Goal: Task Accomplishment & Management: Manage account settings

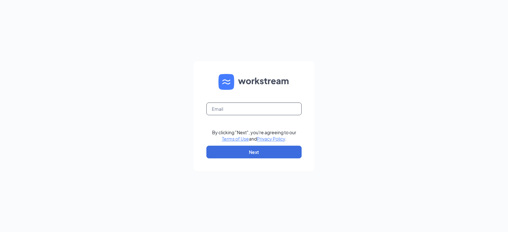
click at [269, 112] on input "text" at bounding box center [254, 109] width 95 height 13
type input "[PERSON_NAME][EMAIL_ADDRESS][PERSON_NAME][PERSON_NAME][DOMAIN_NAME]"
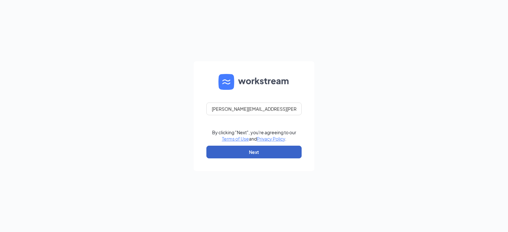
click at [273, 157] on button "Next" at bounding box center [254, 152] width 95 height 13
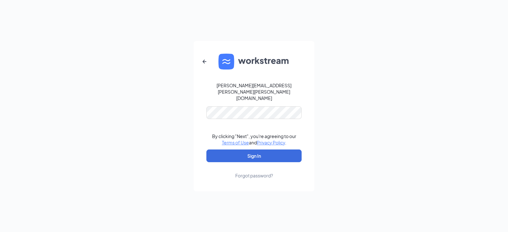
click at [261, 97] on form "nathan.fulmer@runza.com By clicking "Next", you're agreeing to our Terms of Use…" at bounding box center [254, 116] width 121 height 151
click at [270, 150] on button "Sign In" at bounding box center [254, 156] width 95 height 13
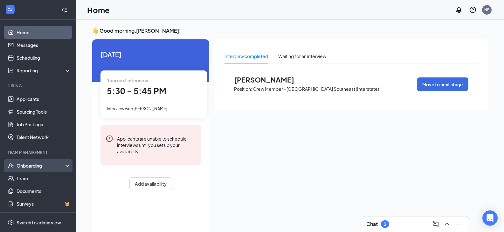
click at [44, 164] on div "Onboarding" at bounding box center [41, 166] width 49 height 6
click at [45, 179] on link "Overview" at bounding box center [44, 178] width 54 height 13
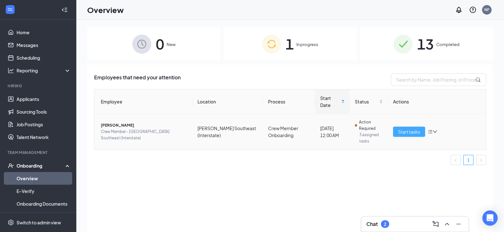
click at [404, 128] on span "Start tasks" at bounding box center [409, 131] width 22 height 7
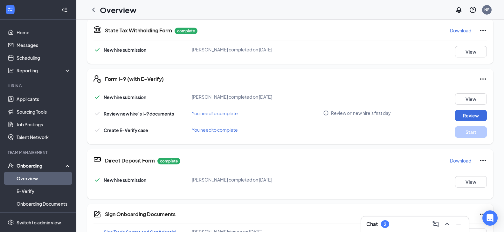
scroll to position [32, 0]
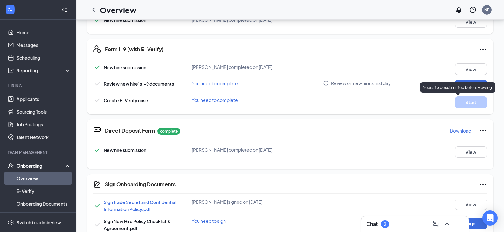
click at [442, 79] on div "New hire submission Alysa M Sikes completed on Sep 11, 2025 View Review new hir…" at bounding box center [289, 86] width 393 height 44
click at [465, 85] on button "Review" at bounding box center [471, 85] width 32 height 11
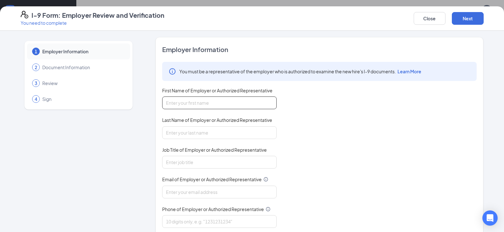
click at [232, 103] on input "First Name of Employer or Authorized Representative" at bounding box center [219, 103] width 114 height 13
type input "Nathan"
type input "Fulmer"
type input "GM"
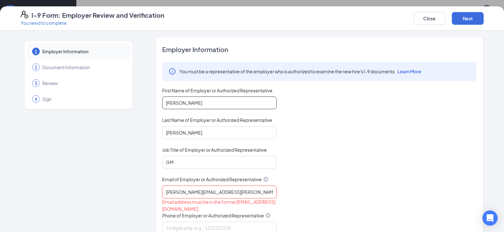
type input "nathan.fulmer@runza.com"
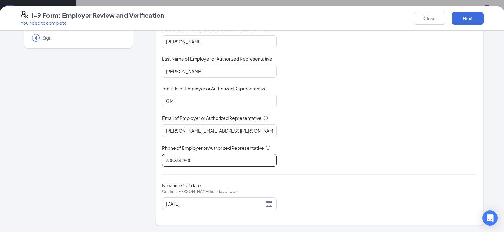
scroll to position [159, 0]
type input "3082349800"
click at [469, 16] on button "Next" at bounding box center [467, 18] width 32 height 13
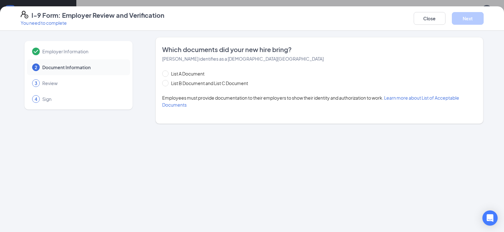
scroll to position [0, 0]
click at [193, 85] on span "List B Document and List C Document" at bounding box center [209, 83] width 82 height 7
click at [166, 85] on input "List B Document and List C Document" at bounding box center [164, 82] width 4 height 4
radio input "true"
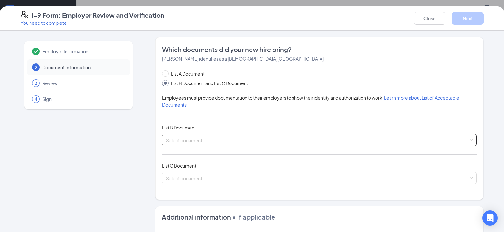
click at [200, 144] on span at bounding box center [317, 140] width 302 height 12
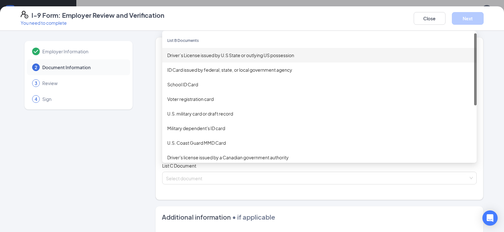
click at [230, 58] on div "Driver’s License issued by U.S State or outlying US possession" at bounding box center [319, 55] width 304 height 7
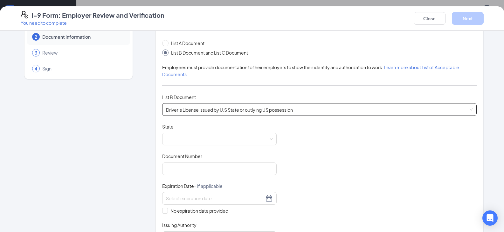
scroll to position [32, 0]
click at [241, 139] on span at bounding box center [219, 138] width 107 height 12
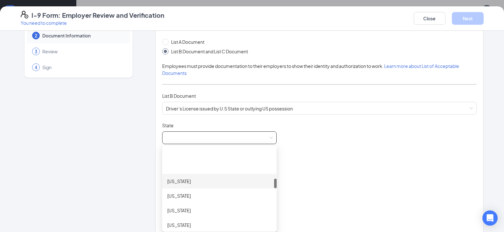
scroll to position [381, 0]
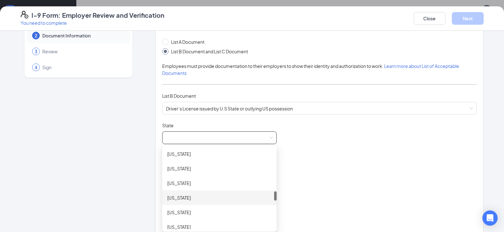
click at [191, 197] on div "Nebraska" at bounding box center [219, 197] width 104 height 7
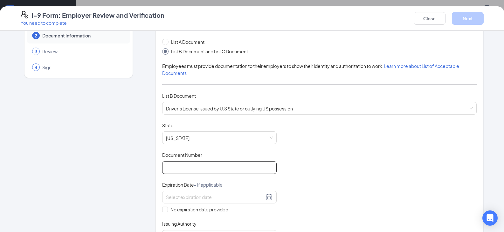
click at [185, 168] on input "Document Number" at bounding box center [219, 167] width 114 height 13
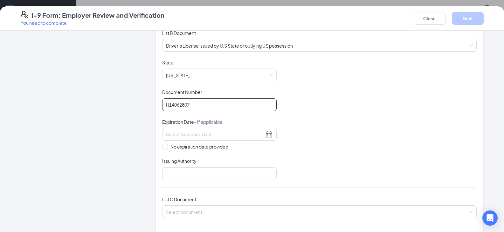
scroll to position [95, 0]
type input "H14062807"
click at [167, 132] on input at bounding box center [215, 133] width 98 height 7
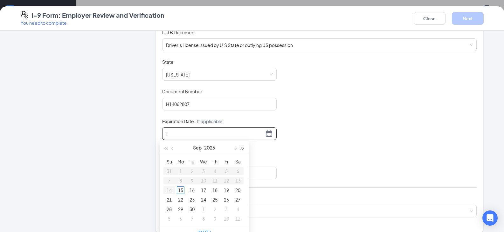
click at [241, 148] on span "button" at bounding box center [242, 148] width 3 height 3
click at [242, 148] on span "button" at bounding box center [242, 148] width 3 height 3
click at [172, 148] on span "button" at bounding box center [172, 148] width 3 height 3
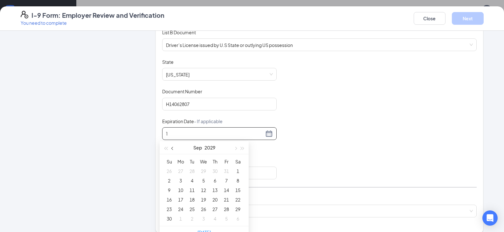
click at [172, 148] on span "button" at bounding box center [172, 148] width 3 height 3
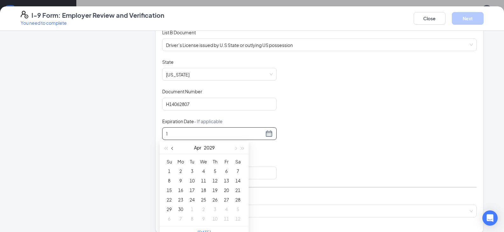
click at [172, 148] on span "button" at bounding box center [172, 148] width 3 height 3
click at [225, 179] on div "12" at bounding box center [226, 181] width 8 height 8
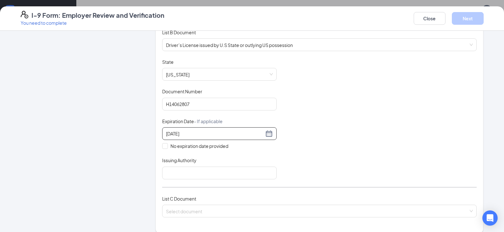
type input "01/12/2029"
click at [302, 121] on div "Document Title Driver’s License issued by U.S State or outlying US possession S…" at bounding box center [319, 119] width 314 height 121
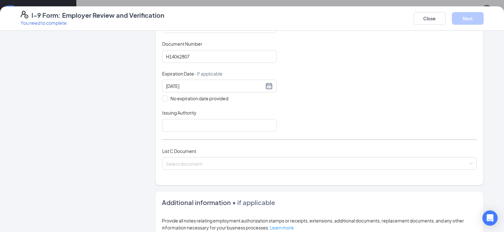
scroll to position [159, 0]
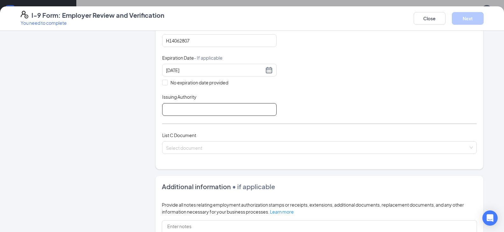
click at [193, 113] on input "Issuing Authority" at bounding box center [219, 109] width 114 height 13
type input "NE"
click at [124, 131] on div "Employer Information 2 Document Information 3 Review 4 Sign" at bounding box center [79, 104] width 116 height 453
click at [180, 141] on div "Select document" at bounding box center [319, 147] width 314 height 13
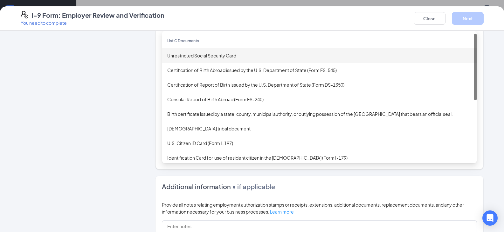
click at [200, 55] on div "Unrestricted Social Security Card" at bounding box center [319, 55] width 304 height 7
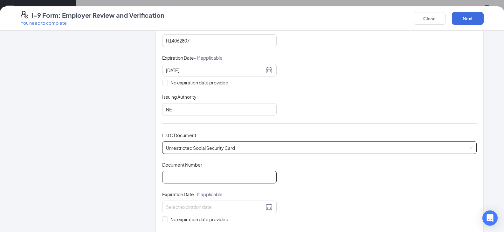
click at [220, 175] on input "Document Number" at bounding box center [219, 177] width 114 height 13
type input "507456156"
click at [116, 161] on div "Employer Information 2 Document Information 3 Review 4 Sign" at bounding box center [79, 154] width 116 height 552
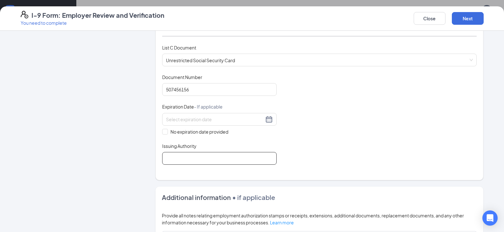
scroll to position [254, 0]
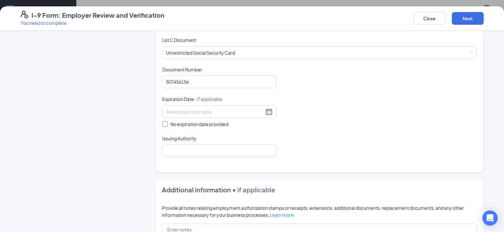
click at [165, 125] on span at bounding box center [165, 124] width 6 height 6
click at [165, 125] on input "No expiration date provided" at bounding box center [164, 123] width 4 height 4
checkbox input "true"
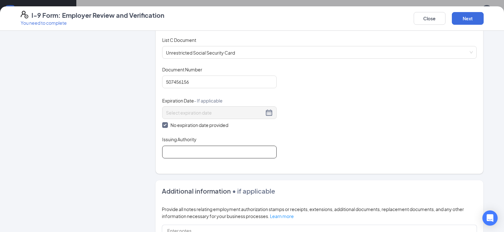
drag, startPoint x: 175, startPoint y: 146, endPoint x: 174, endPoint y: 155, distance: 8.6
click at [175, 146] on input "Issuing Authority" at bounding box center [219, 152] width 114 height 13
type input "SSA"
click at [126, 152] on div "Employer Information 2 Document Information 3 Review 4 Sign" at bounding box center [79, 59] width 116 height 553
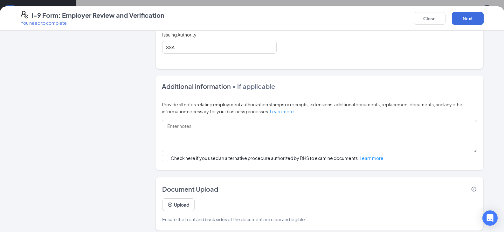
scroll to position [364, 0]
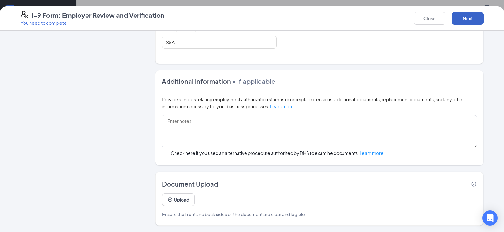
click at [470, 21] on button "Next" at bounding box center [467, 18] width 32 height 13
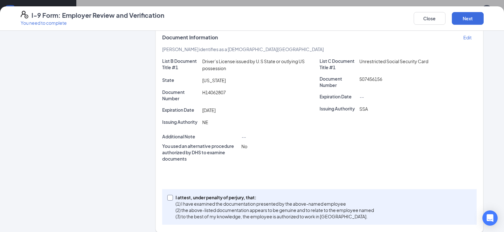
click at [168, 195] on input "I attest, under penalty of perjury, that: (1) I have examined the documentation…" at bounding box center [169, 197] width 4 height 4
checkbox input "true"
click at [472, 21] on button "Next" at bounding box center [467, 18] width 32 height 13
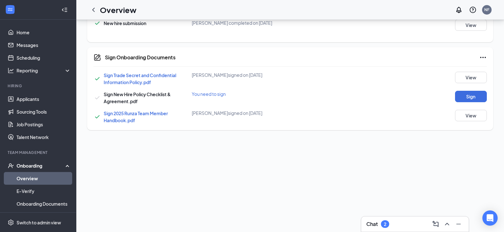
scroll to position [2, 0]
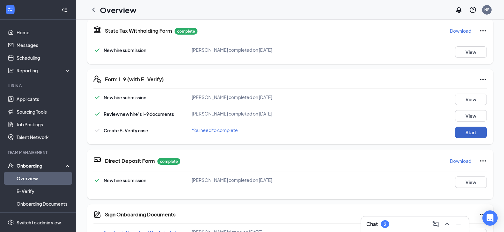
click at [470, 136] on button "Start" at bounding box center [471, 132] width 32 height 11
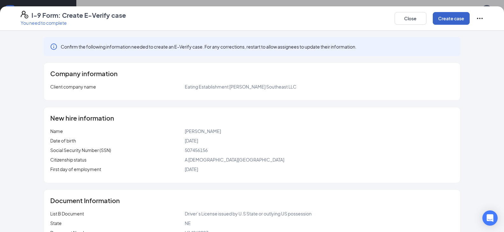
click at [444, 17] on button "Create case" at bounding box center [450, 18] width 37 height 13
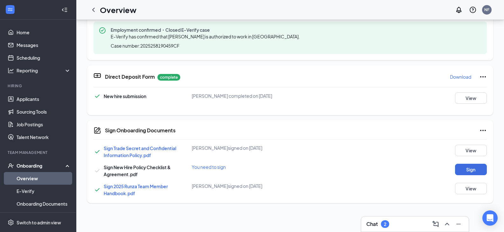
scroll to position [192, 0]
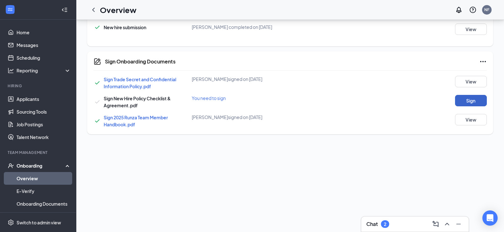
click at [457, 96] on button "Sign" at bounding box center [471, 100] width 32 height 11
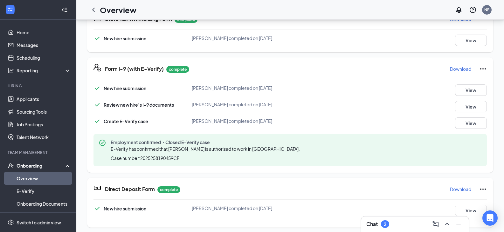
scroll to position [0, 0]
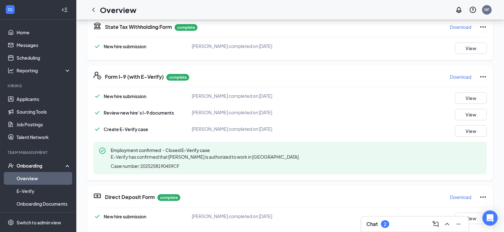
click at [41, 175] on link "Overview" at bounding box center [44, 178] width 54 height 13
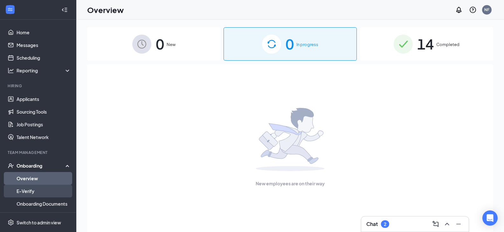
click at [48, 189] on link "E-Verify" at bounding box center [44, 191] width 54 height 13
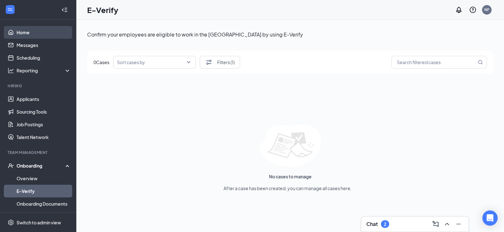
click at [53, 28] on link "Home" at bounding box center [44, 32] width 54 height 13
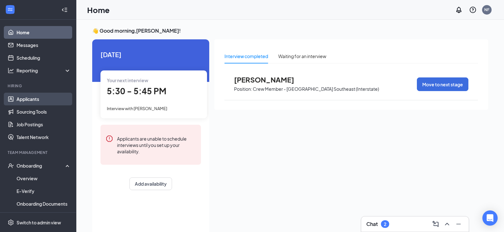
click at [43, 97] on link "Applicants" at bounding box center [44, 99] width 54 height 13
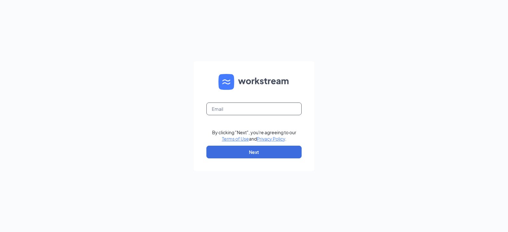
click at [246, 113] on input "text" at bounding box center [254, 109] width 95 height 13
type input "nathan.fulmer@runza.com"
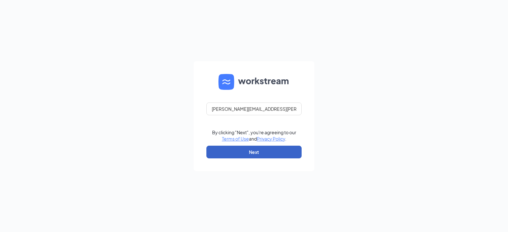
click at [265, 150] on button "Next" at bounding box center [254, 152] width 95 height 13
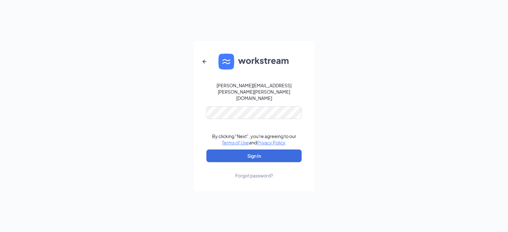
click at [260, 162] on link "Forgot password?" at bounding box center [254, 170] width 38 height 17
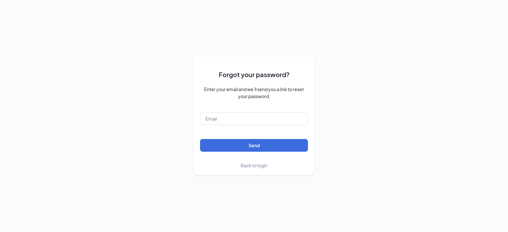
click at [256, 166] on span "Back to login" at bounding box center [254, 166] width 27 height 6
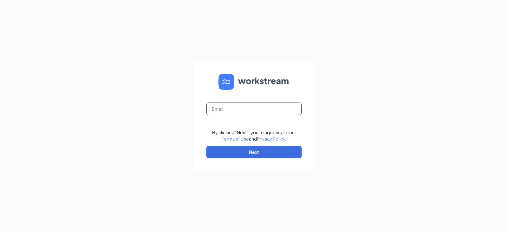
click at [243, 115] on input "text" at bounding box center [254, 109] width 95 height 13
type input "[PERSON_NAME][EMAIL_ADDRESS][PERSON_NAME][PERSON_NAME][DOMAIN_NAME]"
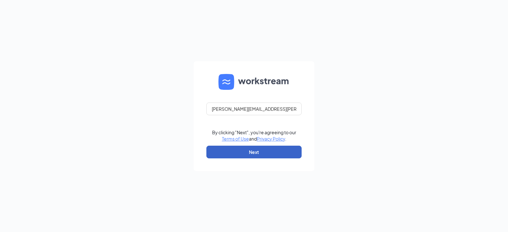
click at [238, 157] on button "Next" at bounding box center [254, 152] width 95 height 13
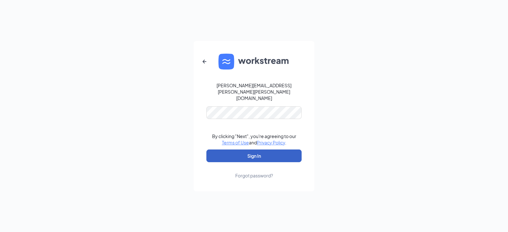
click at [241, 152] on button "Sign In" at bounding box center [254, 156] width 95 height 13
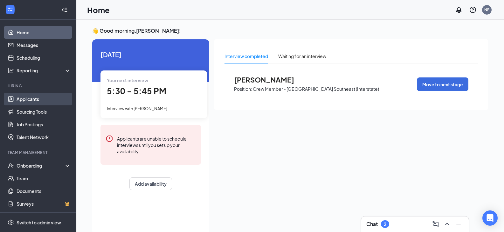
click at [24, 103] on link "Applicants" at bounding box center [44, 99] width 54 height 13
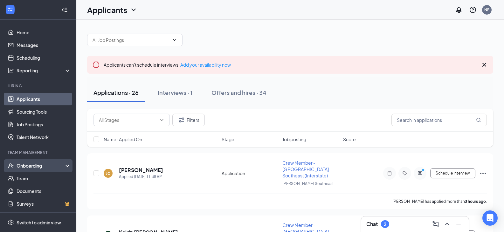
click at [24, 168] on div "Onboarding" at bounding box center [41, 166] width 49 height 6
click at [27, 178] on link "Overview" at bounding box center [44, 178] width 54 height 13
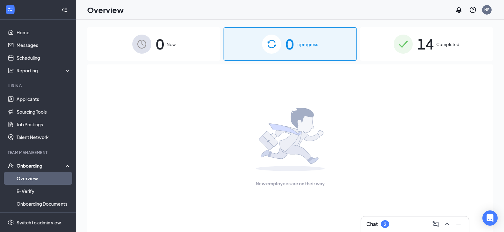
click at [146, 37] on img at bounding box center [141, 44] width 19 height 19
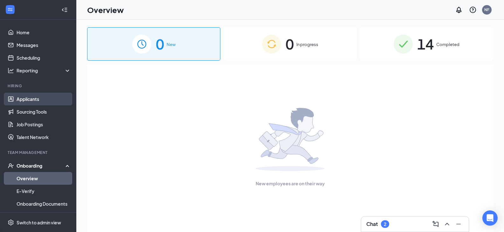
click at [37, 98] on link "Applicants" at bounding box center [44, 99] width 54 height 13
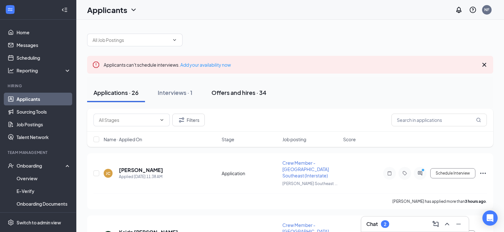
click at [213, 91] on div "Offers and hires · 34" at bounding box center [238, 93] width 55 height 8
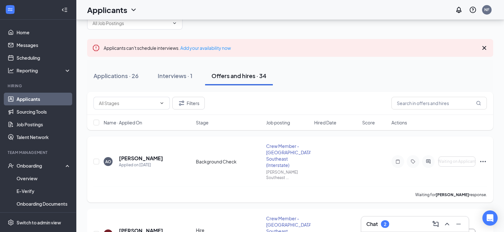
scroll to position [32, 0]
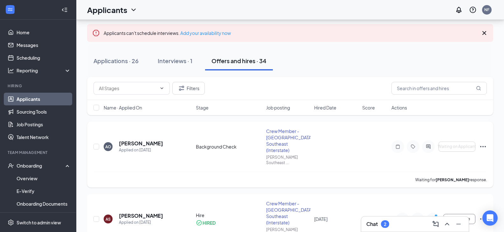
click at [484, 143] on icon "Ellipses" at bounding box center [483, 147] width 8 height 8
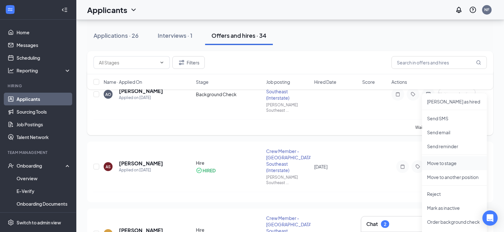
scroll to position [95, 0]
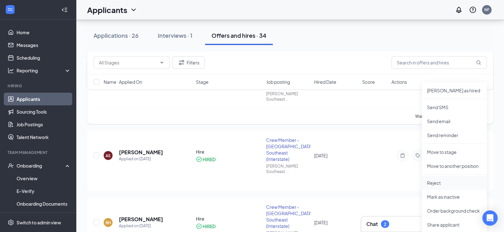
click at [443, 184] on p "Reject" at bounding box center [454, 183] width 55 height 6
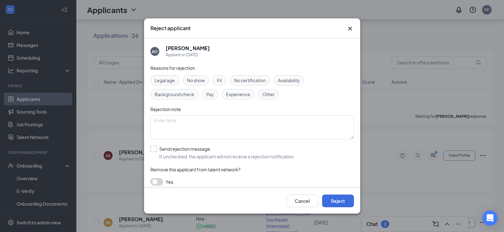
click at [156, 148] on input "Send rejection message If unchecked, the applicant will not receive a rejection…" at bounding box center [222, 153] width 145 height 14
checkbox input "true"
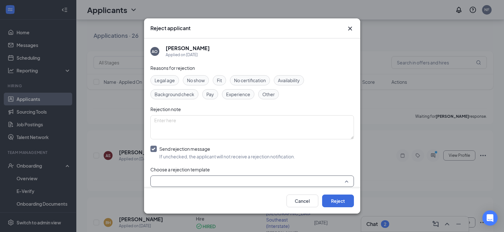
click at [188, 178] on input "search" at bounding box center [249, 181] width 191 height 11
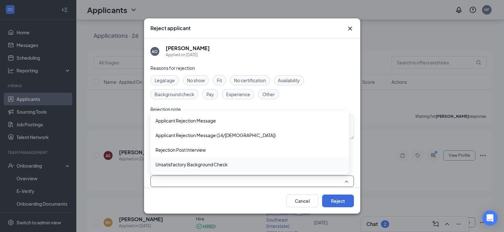
click at [200, 165] on span "Unsatisfactory Background Check" at bounding box center [191, 164] width 72 height 7
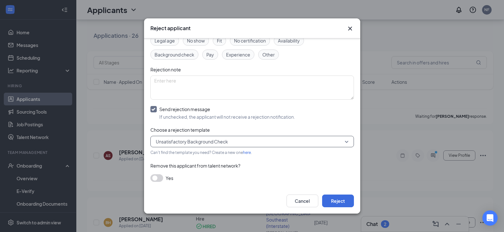
scroll to position [8, 0]
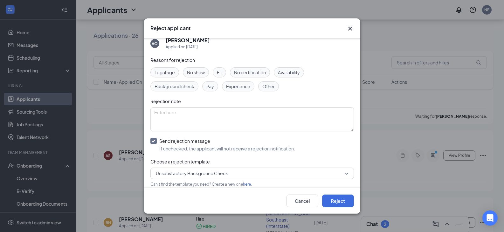
click at [177, 85] on span "Background check" at bounding box center [174, 86] width 40 height 7
click at [335, 203] on button "Reject" at bounding box center [338, 201] width 32 height 13
